Goal: Contribute content

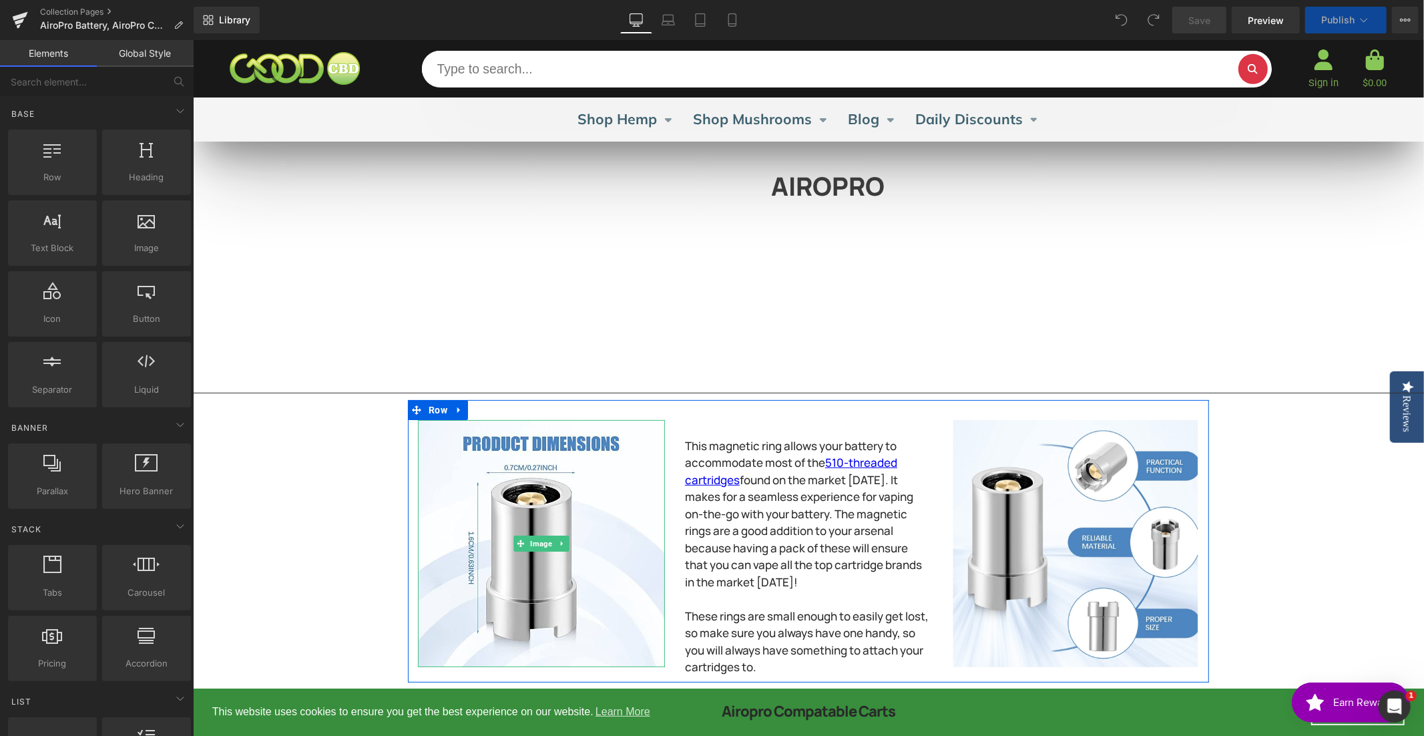
select select "Slate"
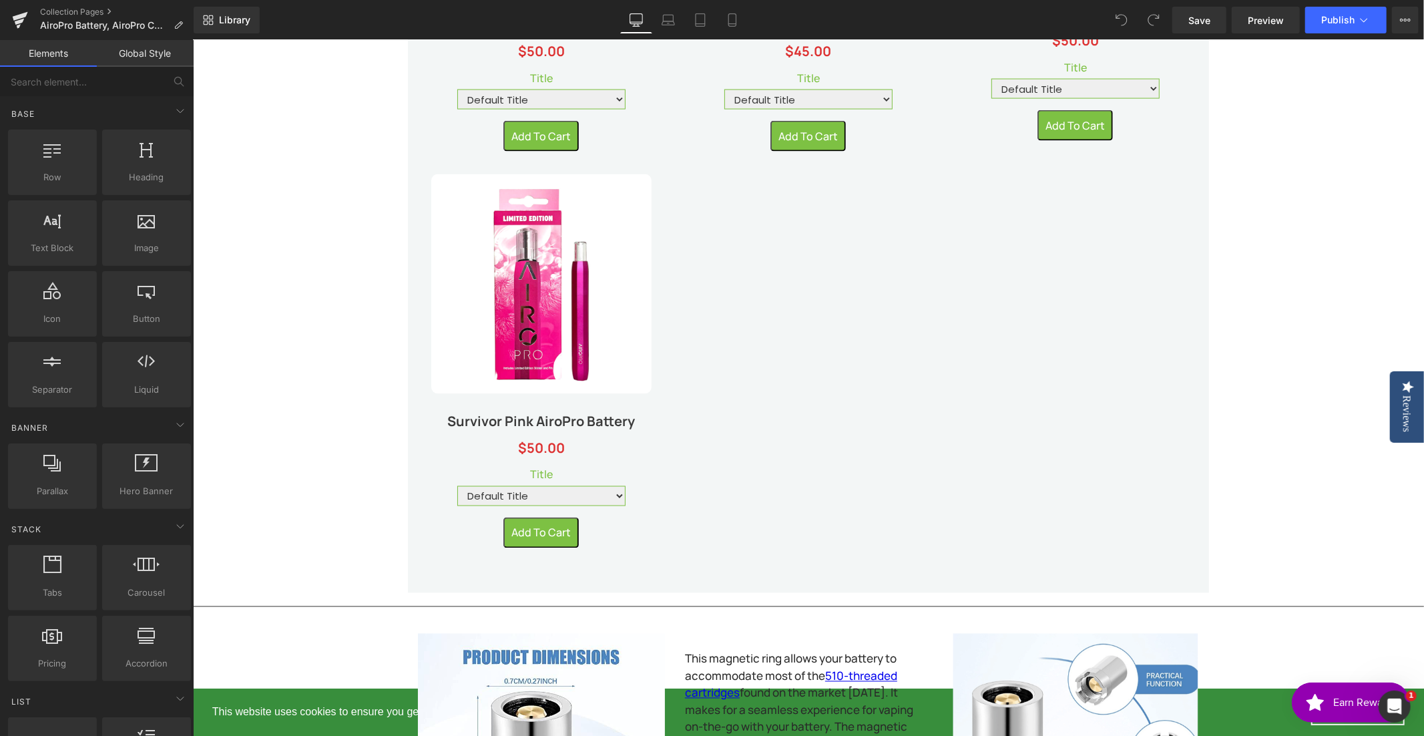
scroll to position [2106, 0]
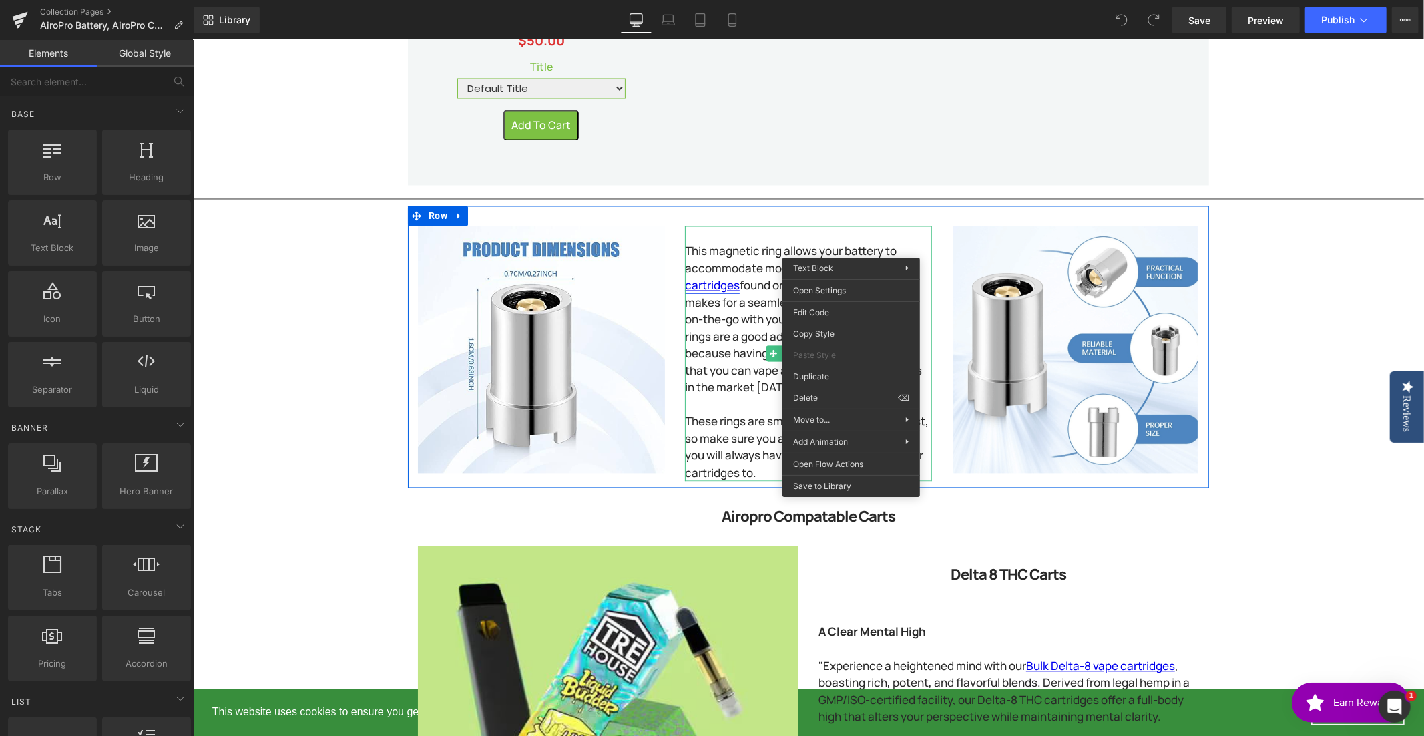
click at [851, 260] on link "510-threaded cartridges" at bounding box center [790, 276] width 212 height 33
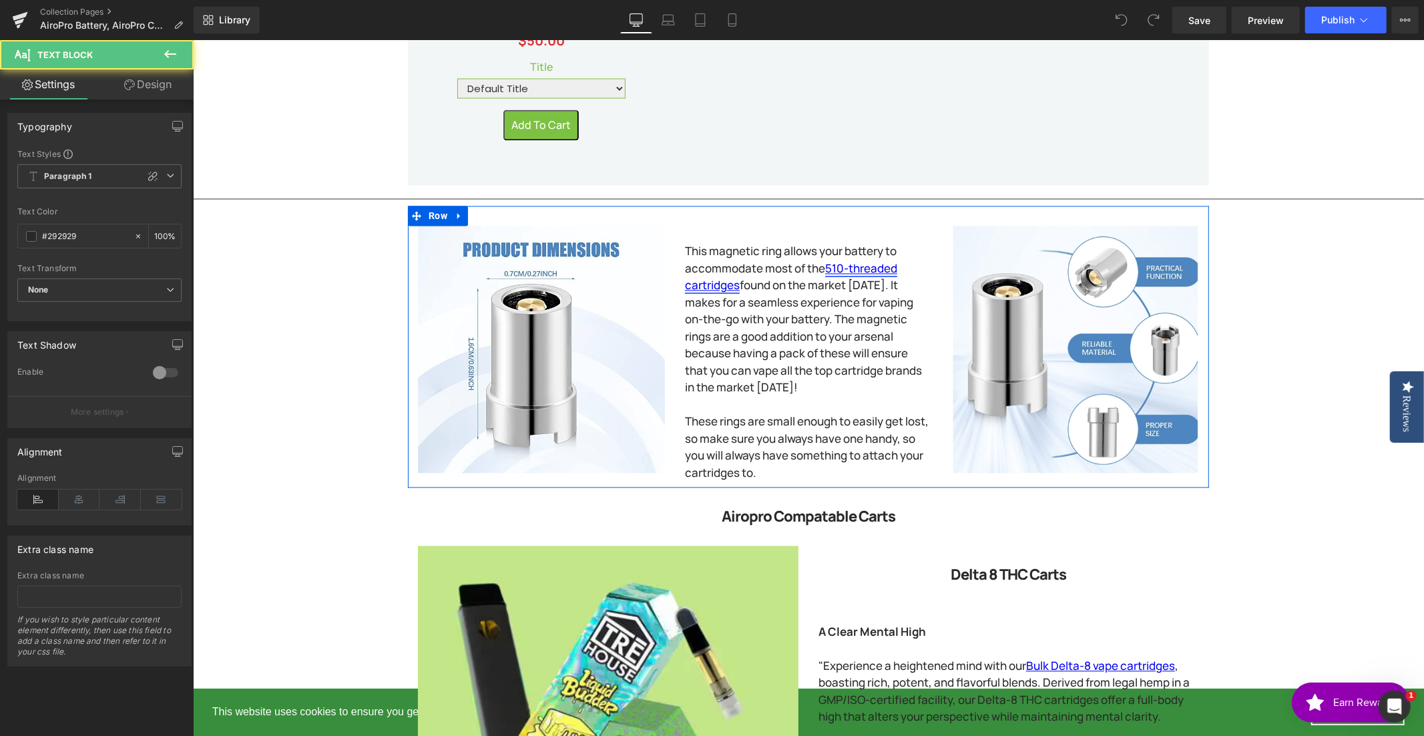
click at [851, 260] on link "510-threaded cartridges" at bounding box center [790, 276] width 212 height 33
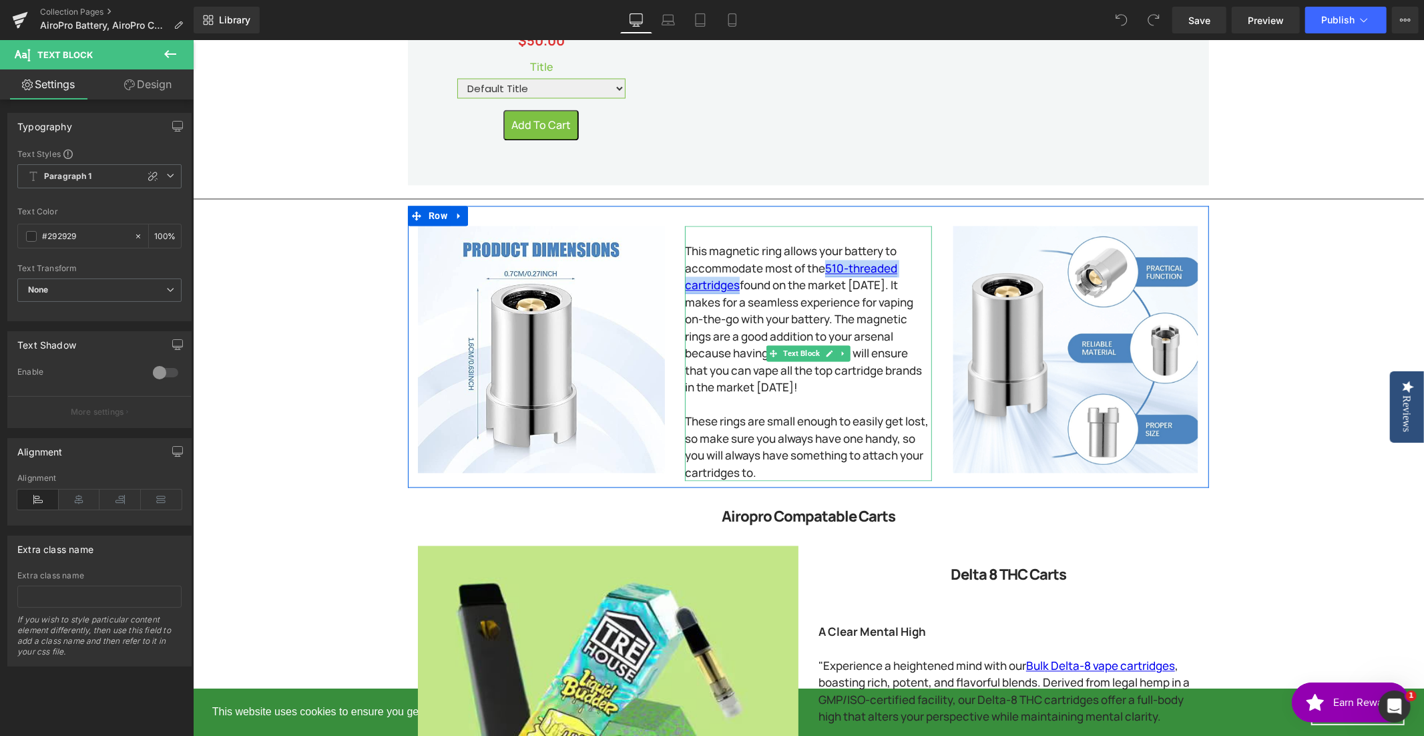
drag, startPoint x: 818, startPoint y: 248, endPoint x: 732, endPoint y: 268, distance: 87.9
click at [732, 268] on p "This magnetic ring allows your battery to accommodate most of the 510-threaded …" at bounding box center [807, 319] width 247 height 154
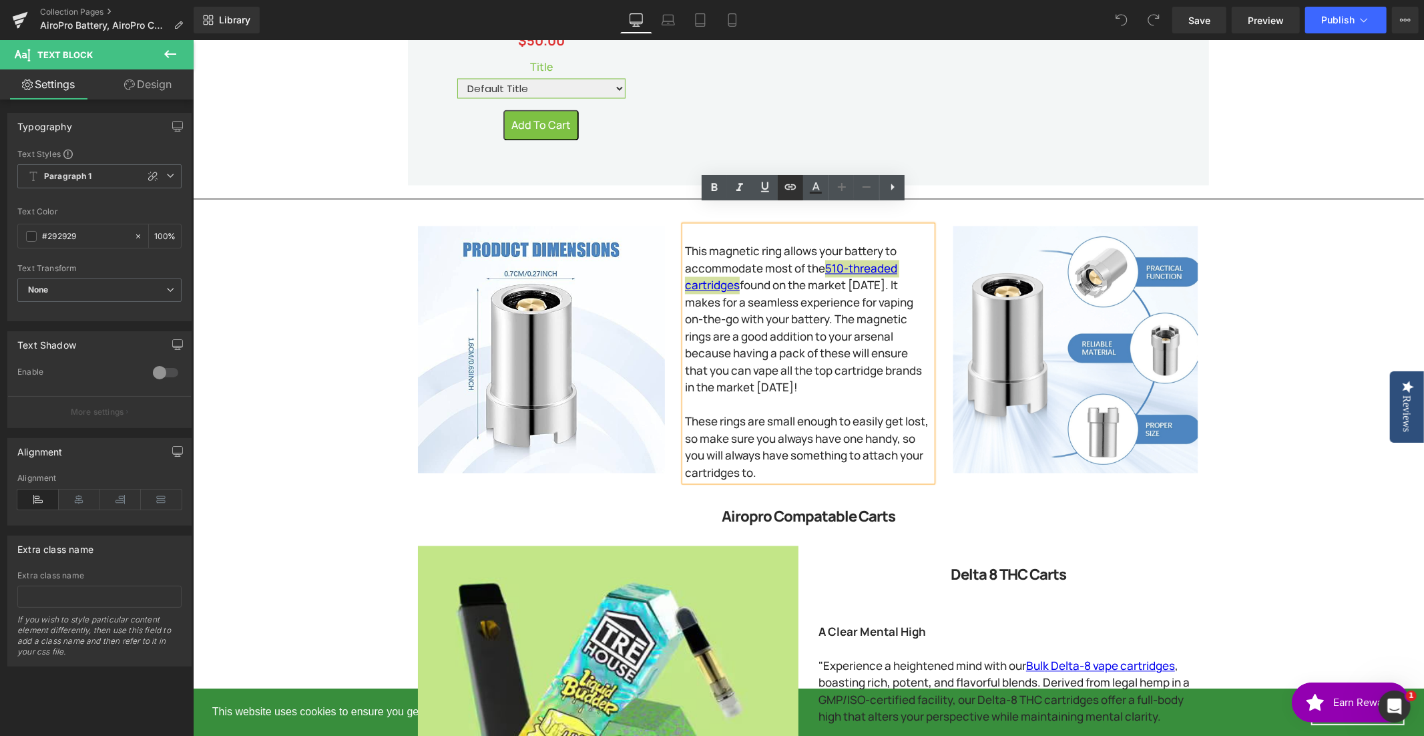
click at [788, 185] on icon at bounding box center [790, 186] width 11 height 5
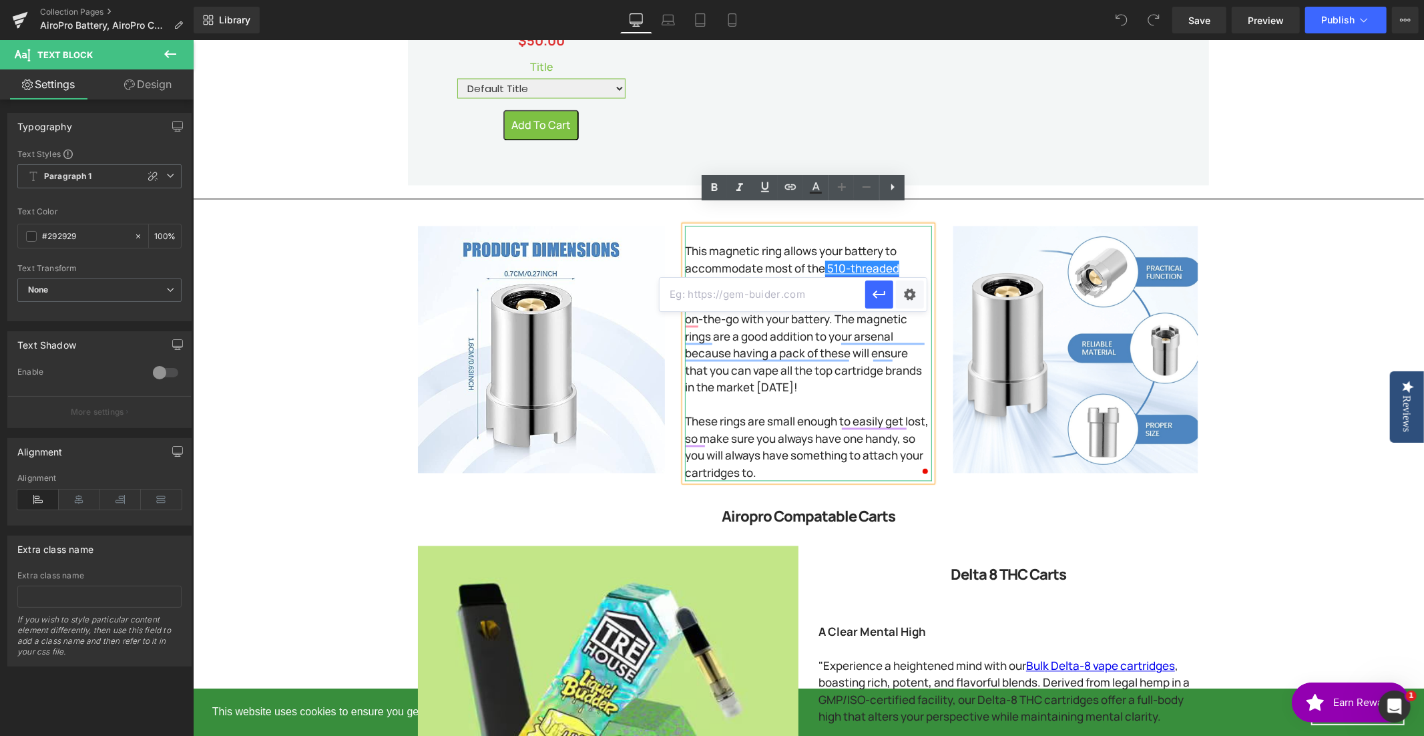
click at [819, 260] on link "510-threaded cartridges" at bounding box center [791, 276] width 214 height 33
click at [811, 309] on input "text" at bounding box center [763, 294] width 206 height 33
click at [820, 260] on link "510-threaded cartridges" at bounding box center [791, 276] width 214 height 33
drag, startPoint x: 820, startPoint y: 244, endPoint x: 732, endPoint y: 267, distance: 91.0
click at [732, 267] on link "510-threaded cartridges" at bounding box center [791, 276] width 214 height 33
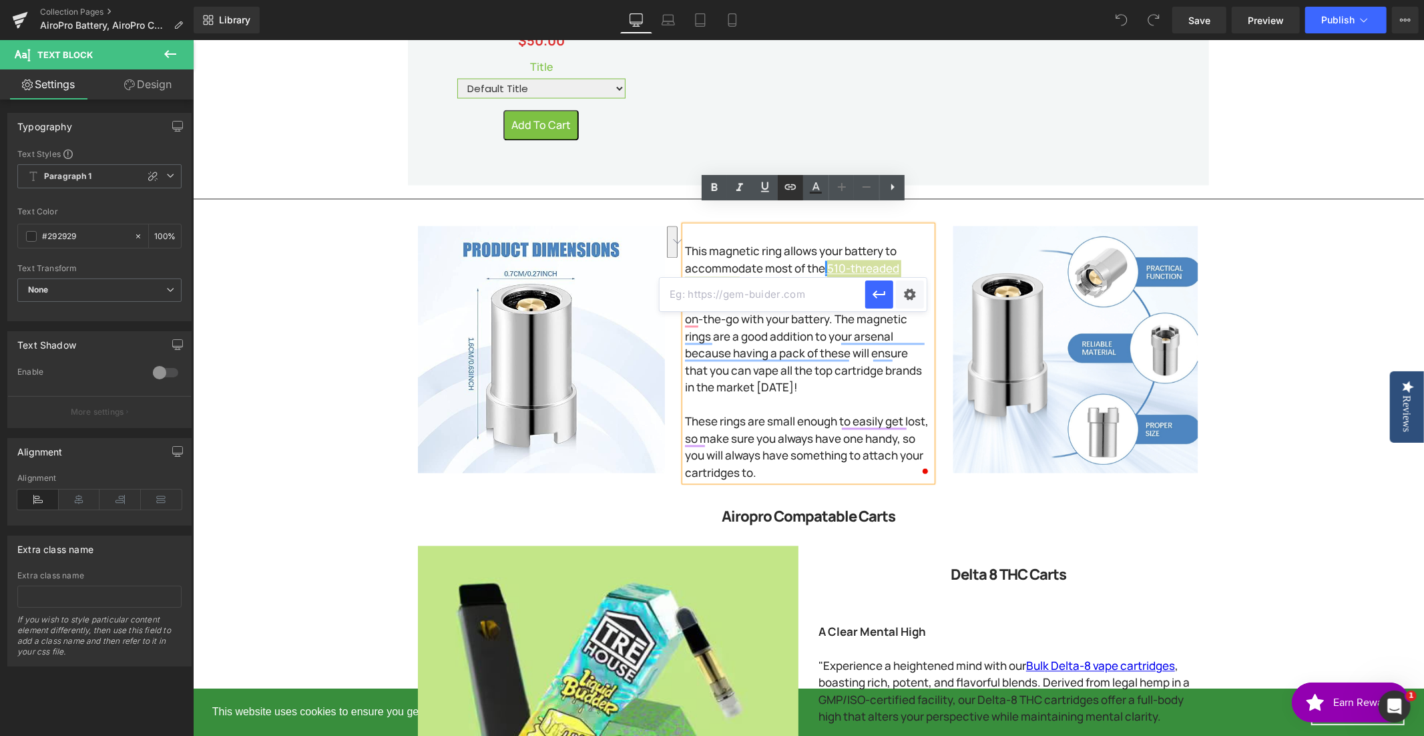
click at [793, 186] on icon at bounding box center [790, 187] width 16 height 16
click at [706, 293] on input "text" at bounding box center [763, 294] width 206 height 33
paste input "[URL][DOMAIN_NAME]"
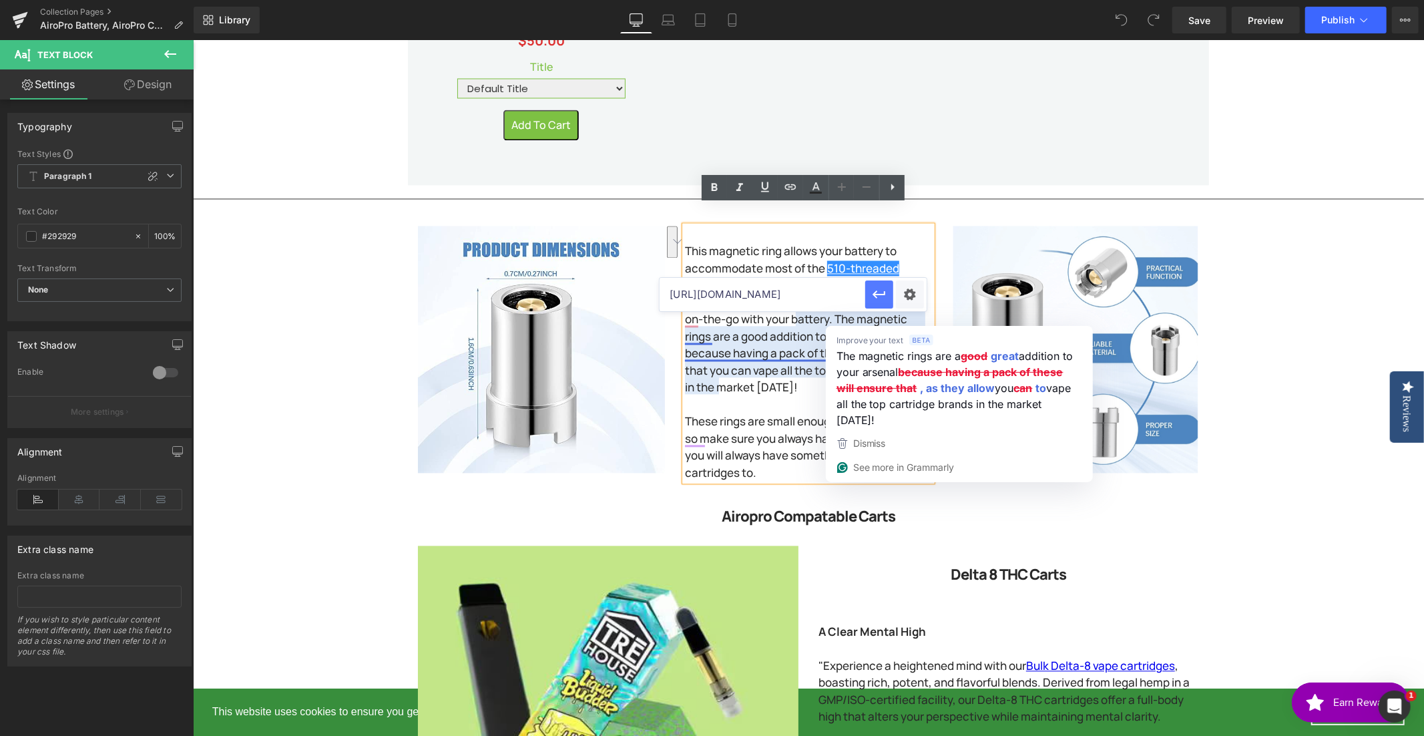
type input "[URL][DOMAIN_NAME]"
click at [887, 294] on icon "button" at bounding box center [879, 294] width 16 height 16
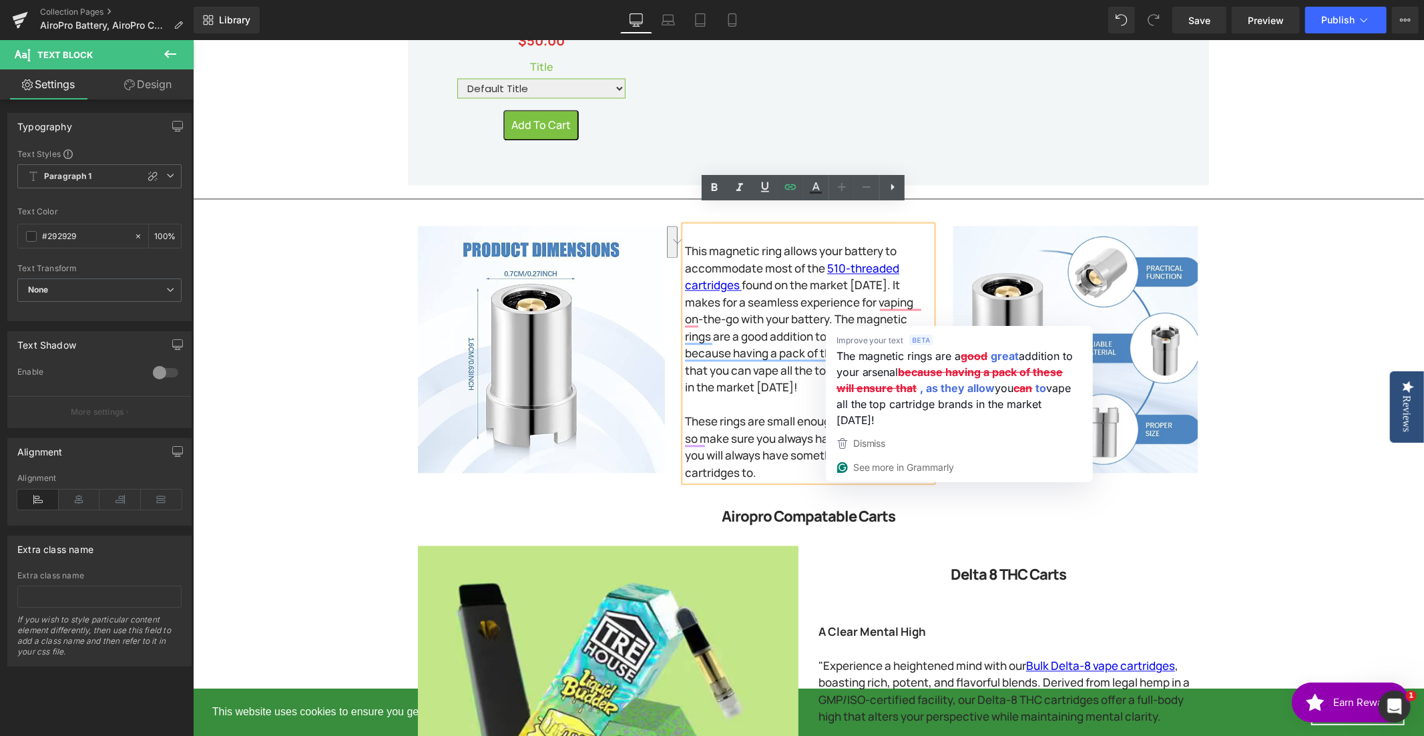
click at [982, 206] on div "Image This magnetic ring allows your battery to accommodate most of the 510-thr…" at bounding box center [807, 347] width 801 height 282
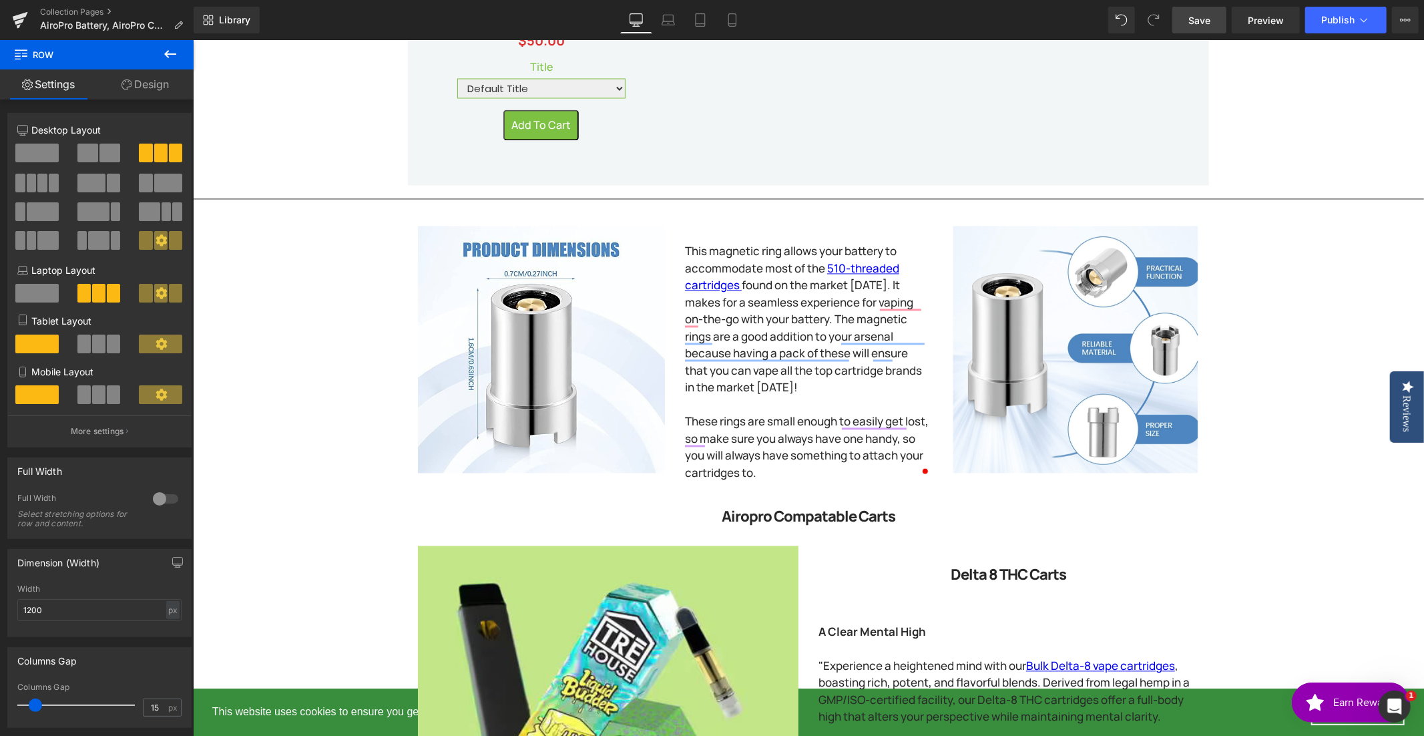
click at [1196, 15] on span "Save" at bounding box center [1199, 20] width 22 height 14
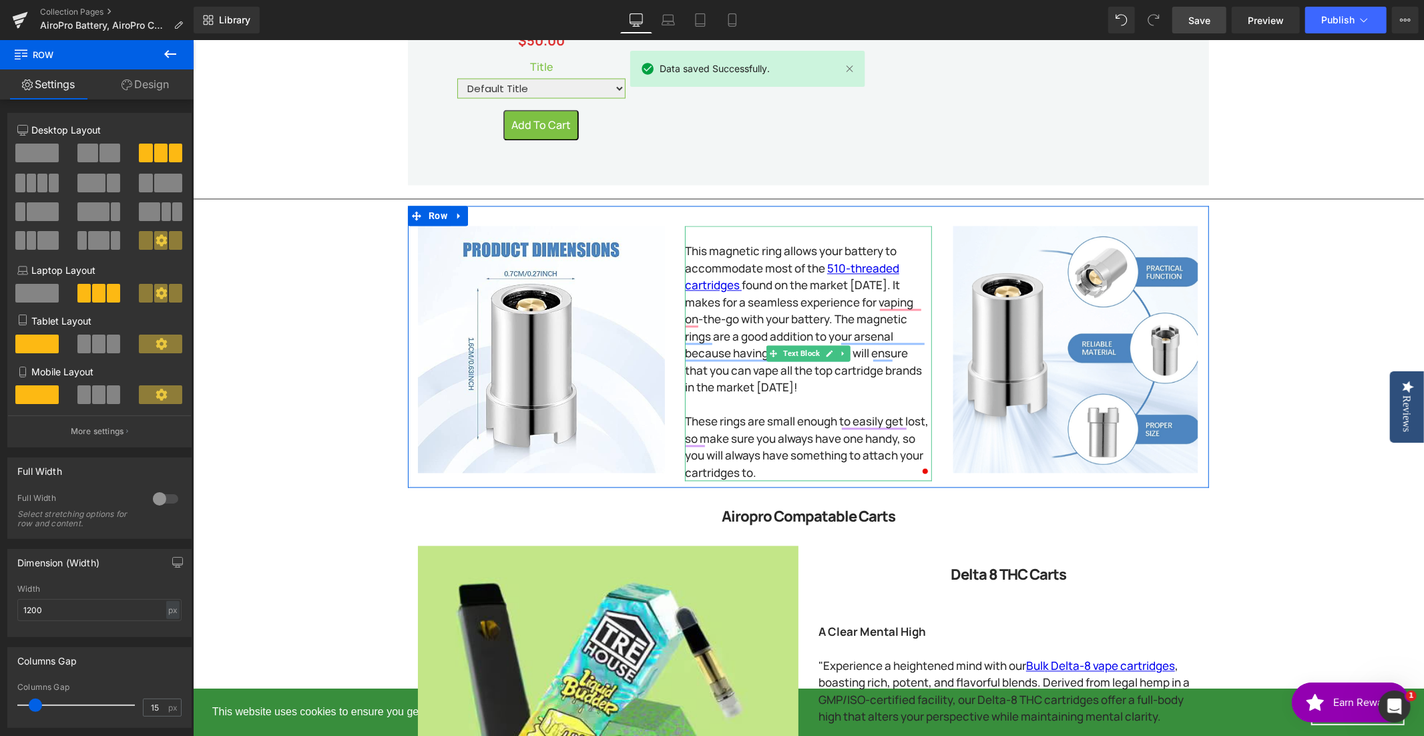
scroll to position [2130, 0]
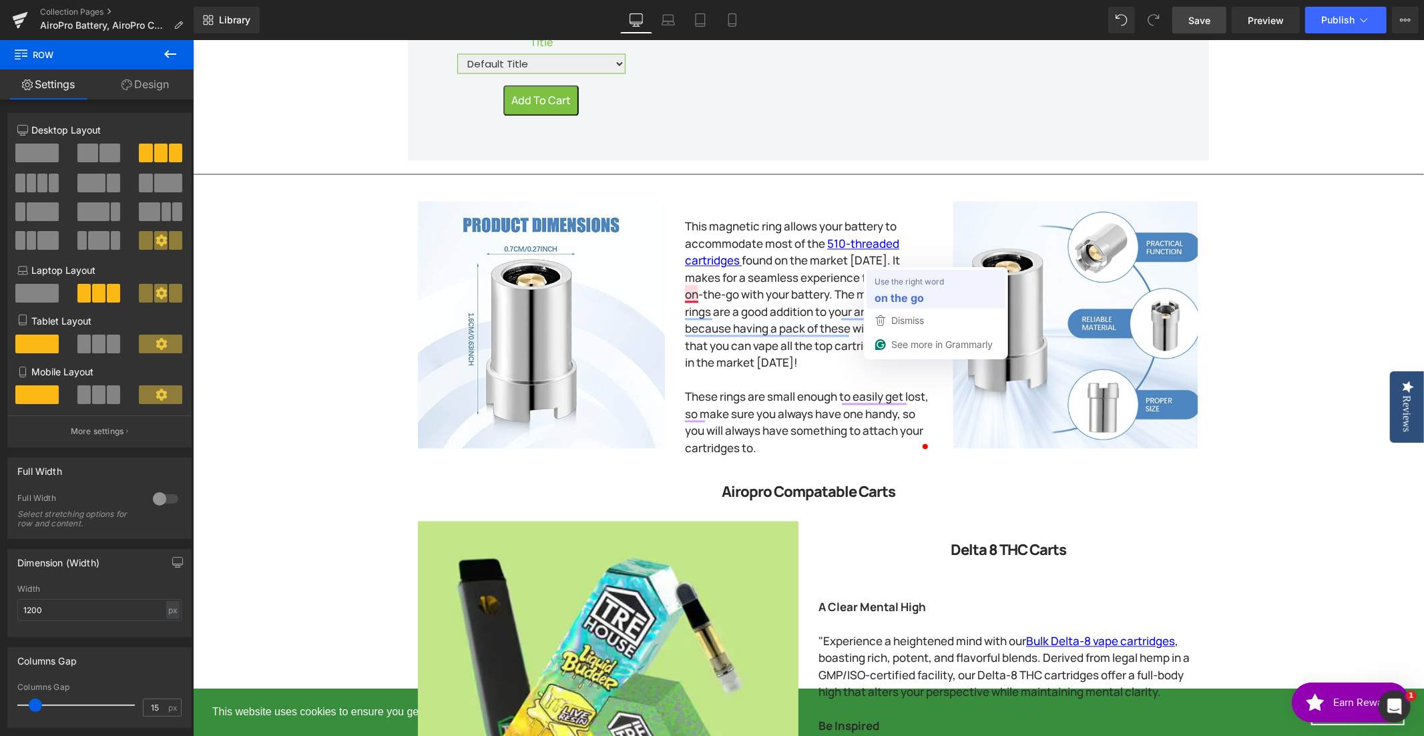
click at [892, 302] on strong "on the go" at bounding box center [899, 298] width 49 height 17
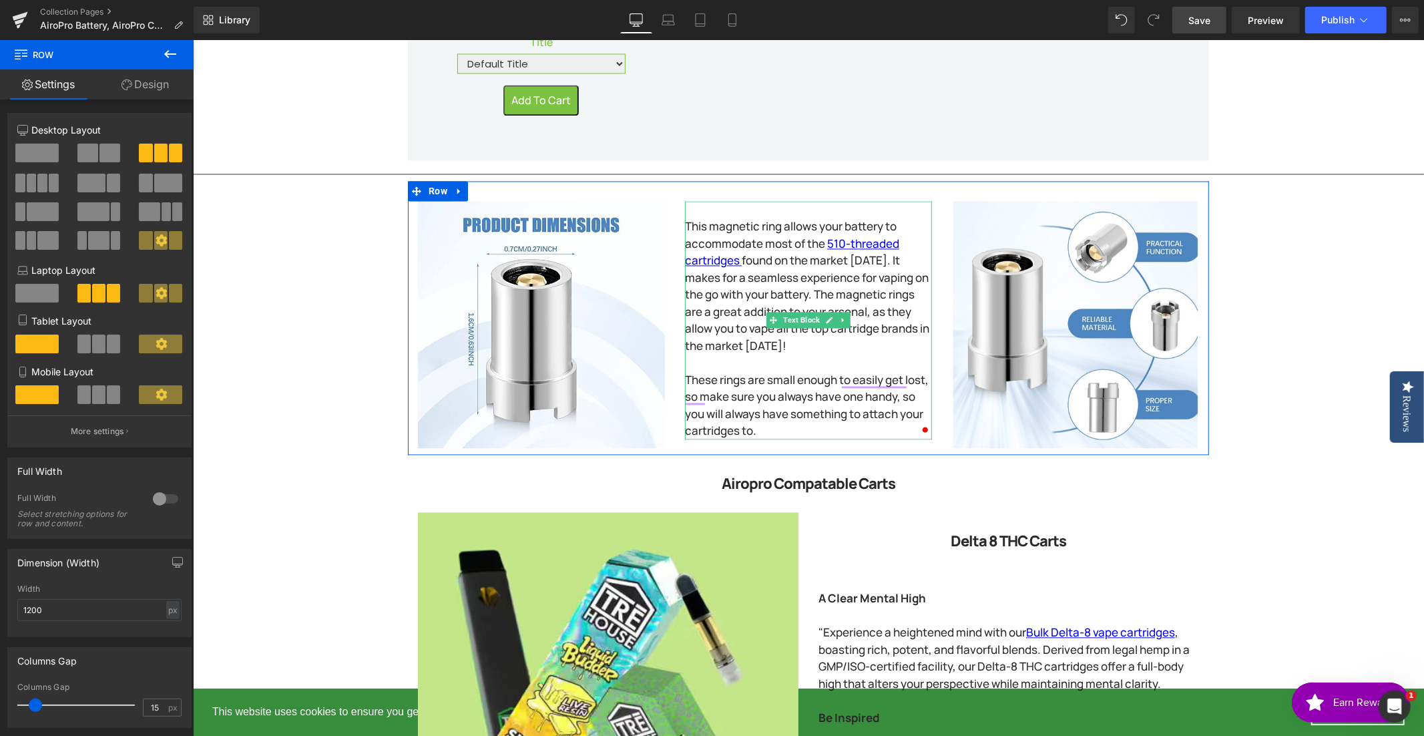
click at [750, 324] on p "This magnetic ring allows your battery to accommodate most of the 510-threaded …" at bounding box center [807, 286] width 247 height 136
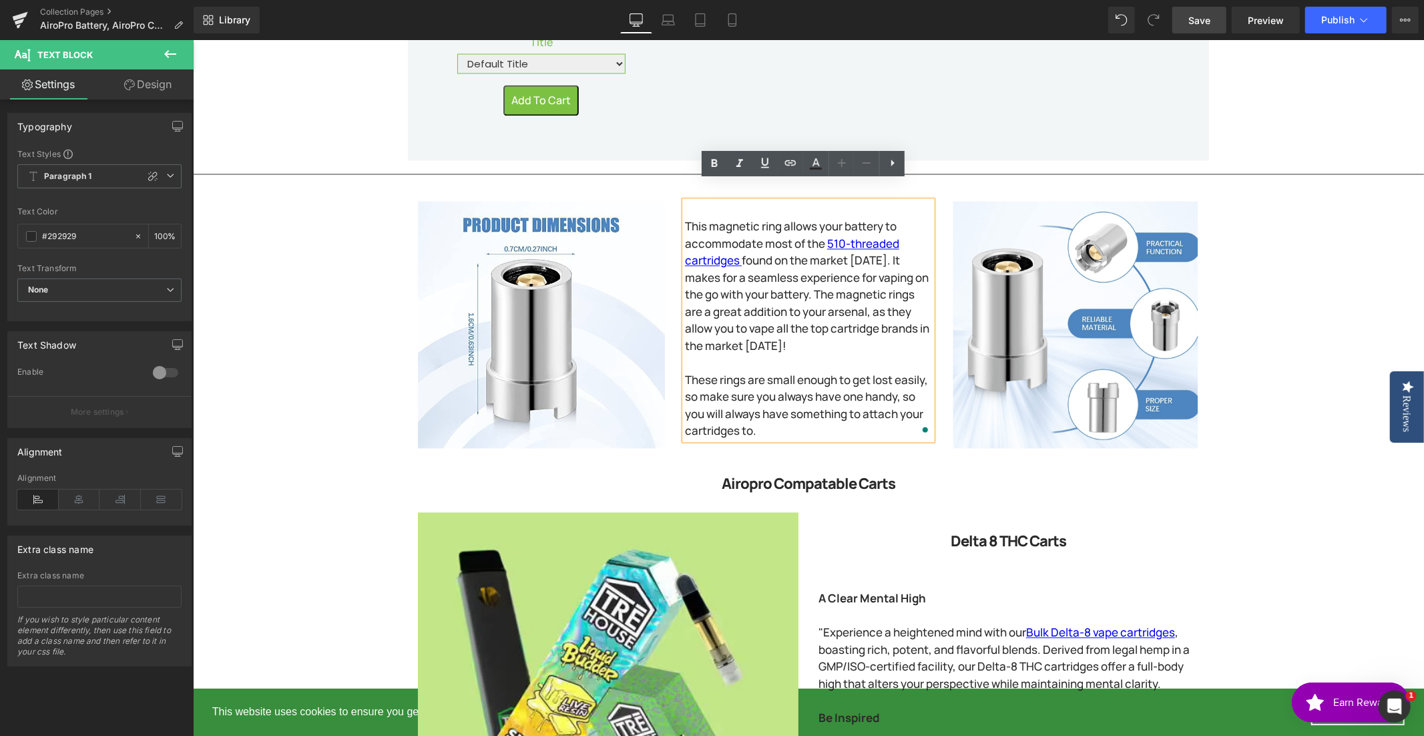
click at [750, 322] on p "This magnetic ring allows your battery to accommodate most of the 510-threaded …" at bounding box center [807, 286] width 247 height 136
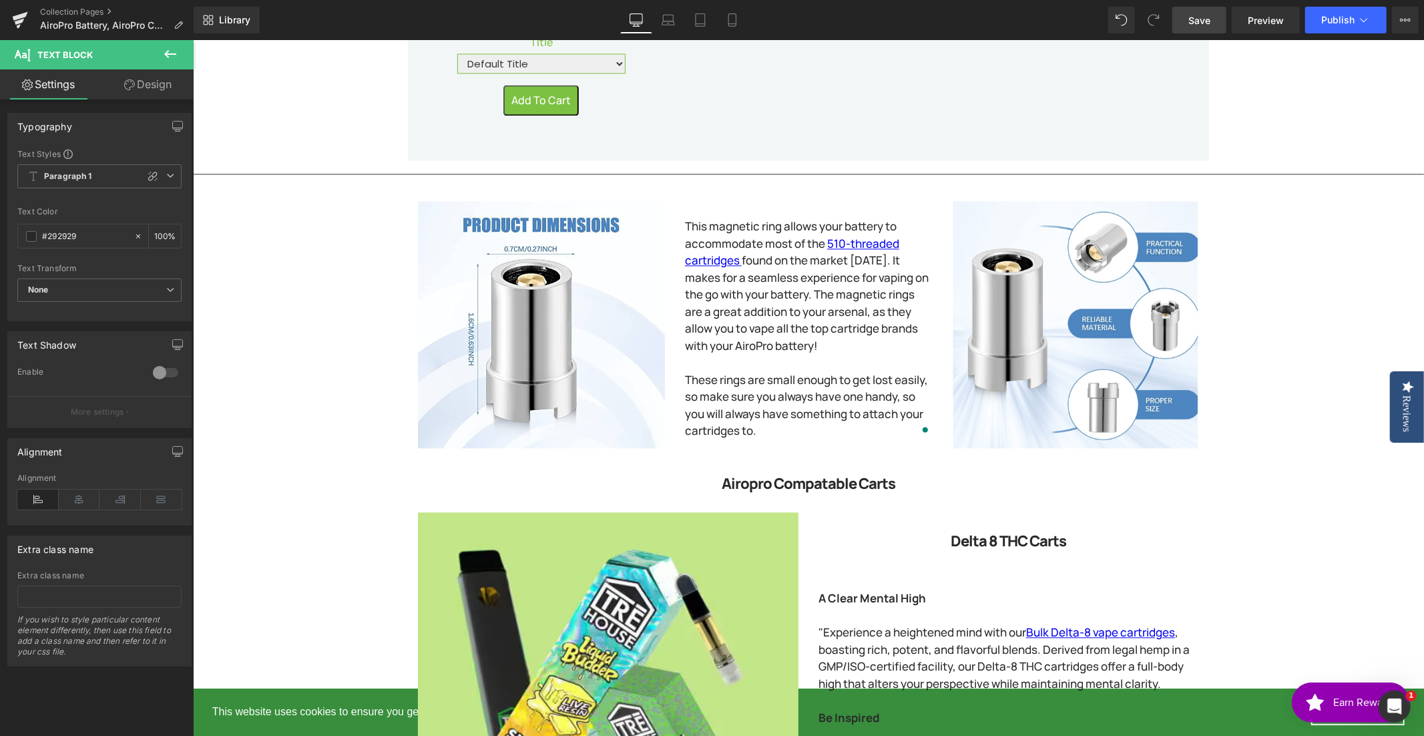
click at [1204, 19] on span "Save" at bounding box center [1199, 20] width 22 height 14
click at [1339, 22] on span "Publish" at bounding box center [1337, 20] width 33 height 11
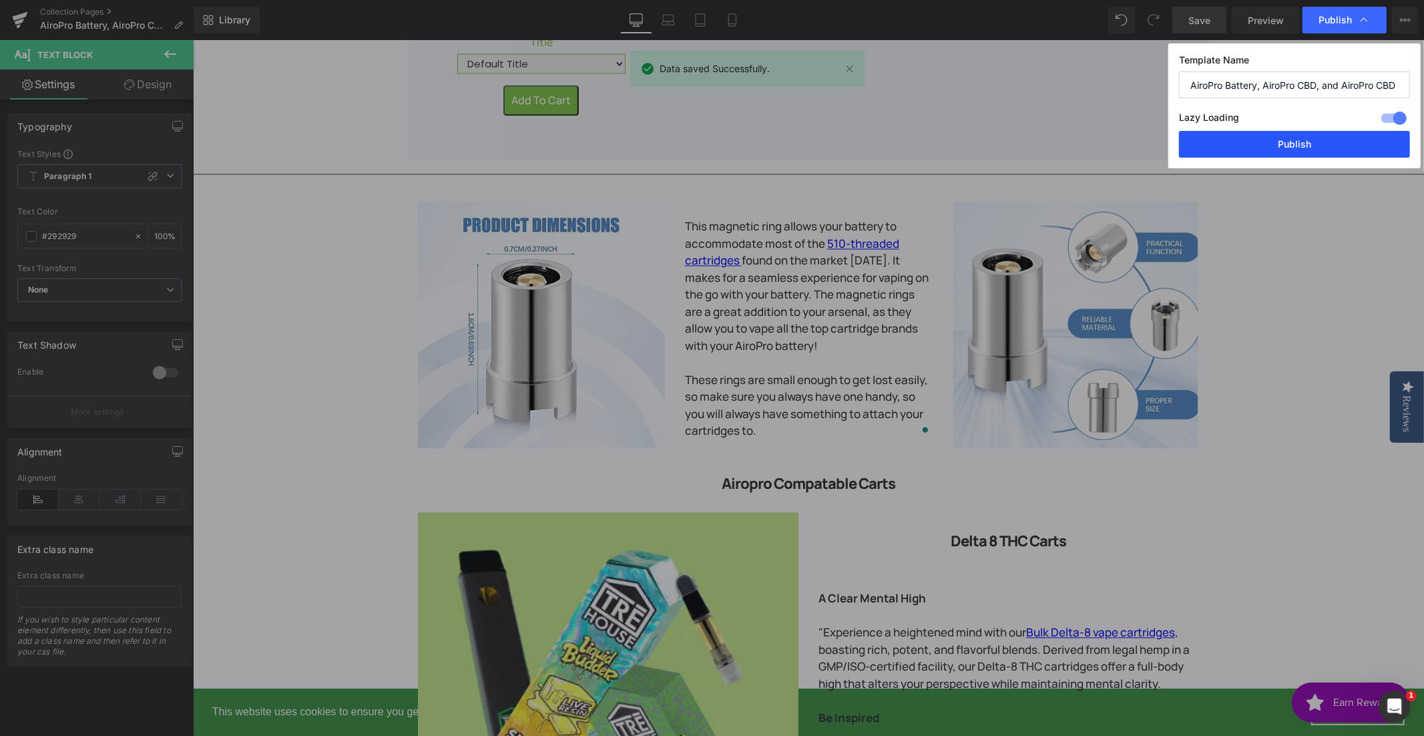
drag, startPoint x: 1291, startPoint y: 147, endPoint x: 894, endPoint y: 236, distance: 407.2
click at [1291, 147] on button "Publish" at bounding box center [1294, 144] width 231 height 27
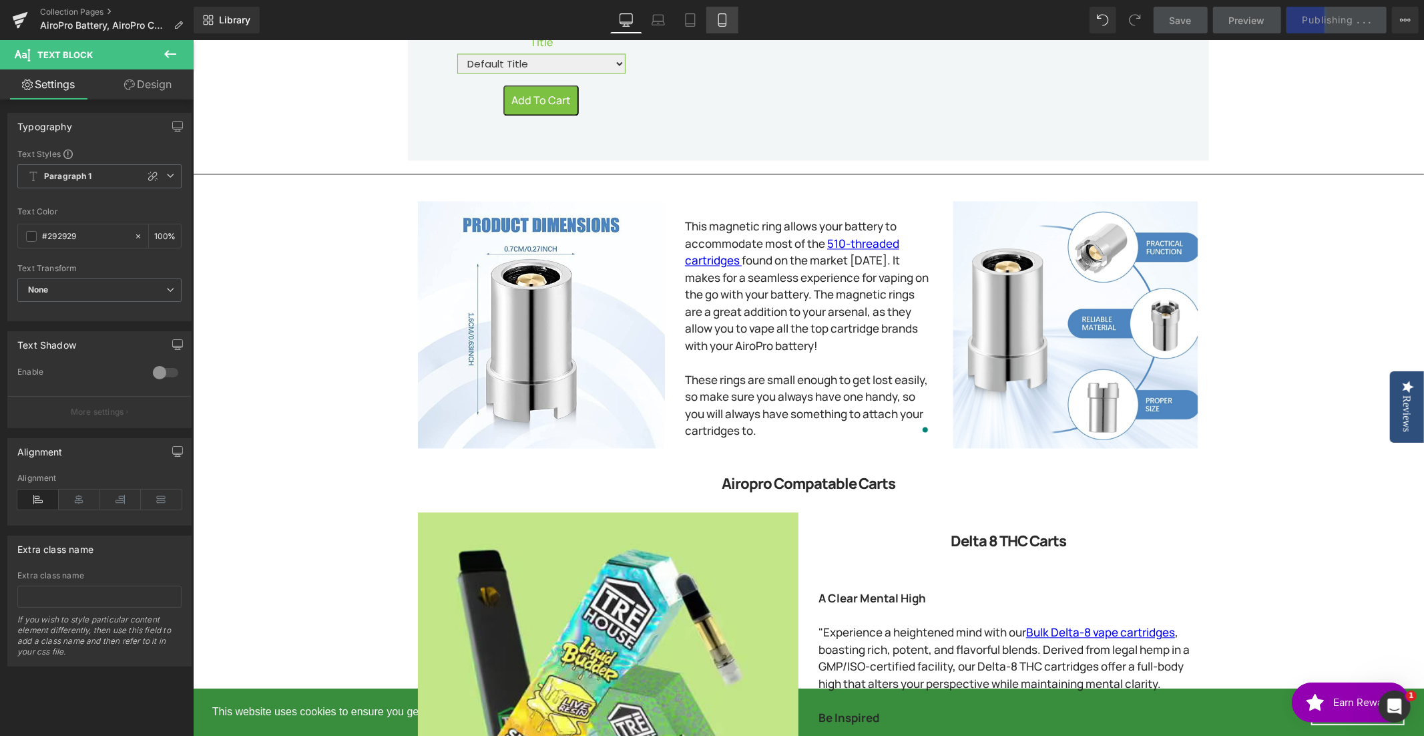
click at [724, 21] on icon at bounding box center [722, 19] width 13 height 13
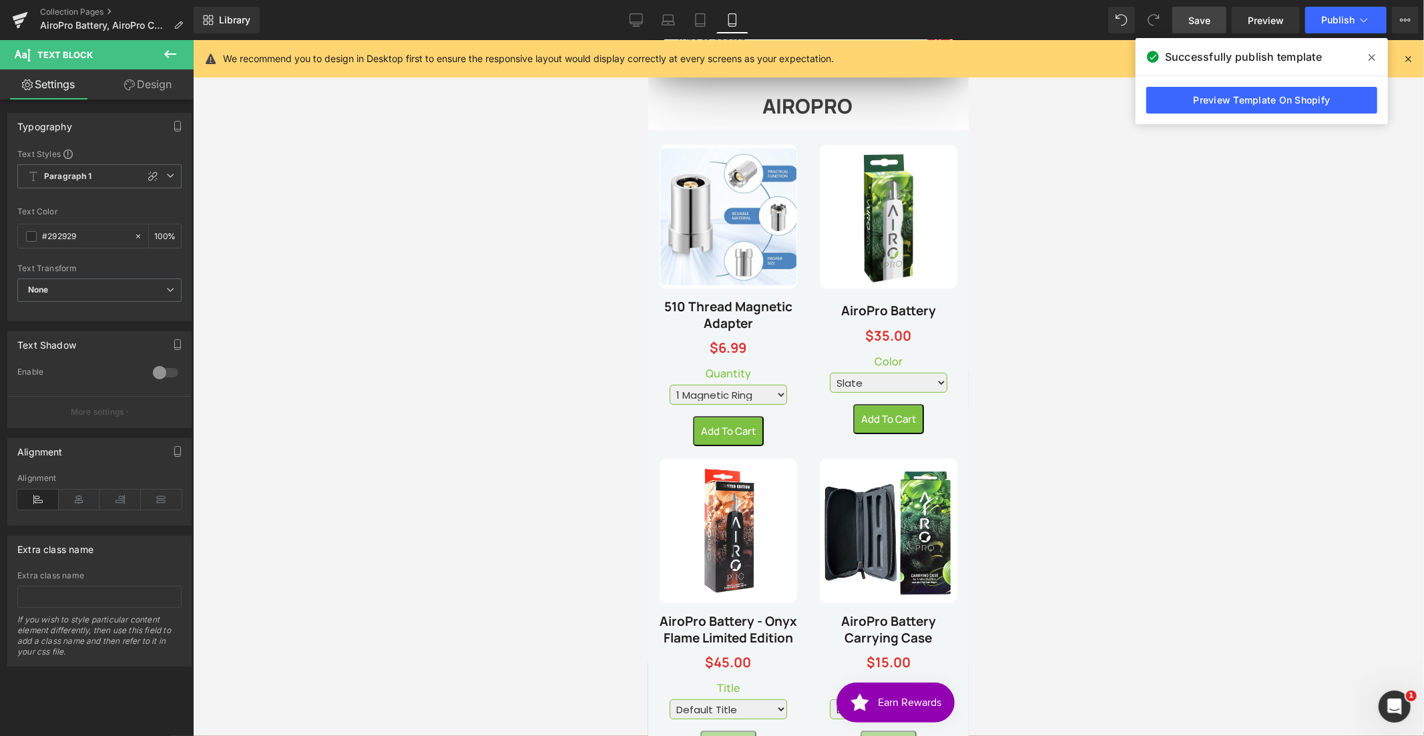
scroll to position [0, 0]
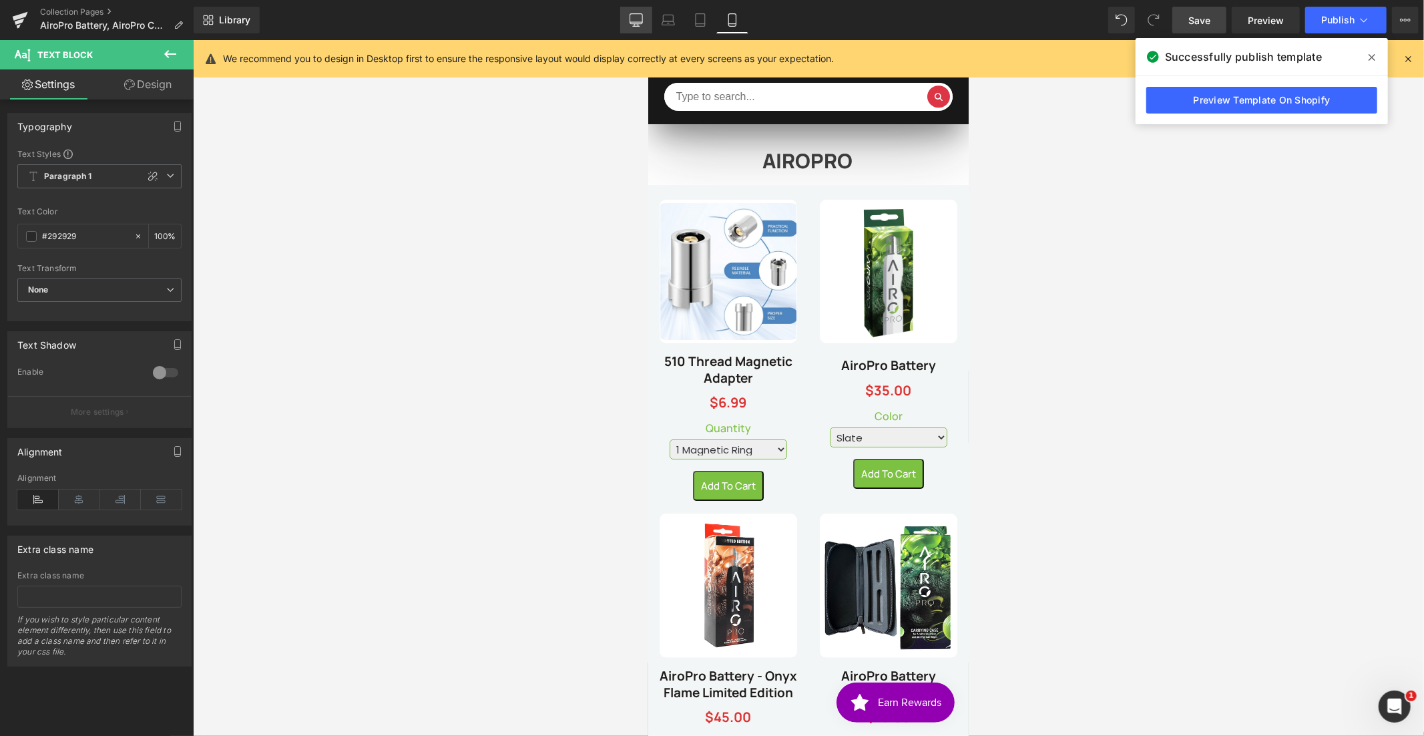
click at [640, 22] on icon at bounding box center [636, 22] width 13 height 0
type input "100"
